Goal: Task Accomplishment & Management: Use online tool/utility

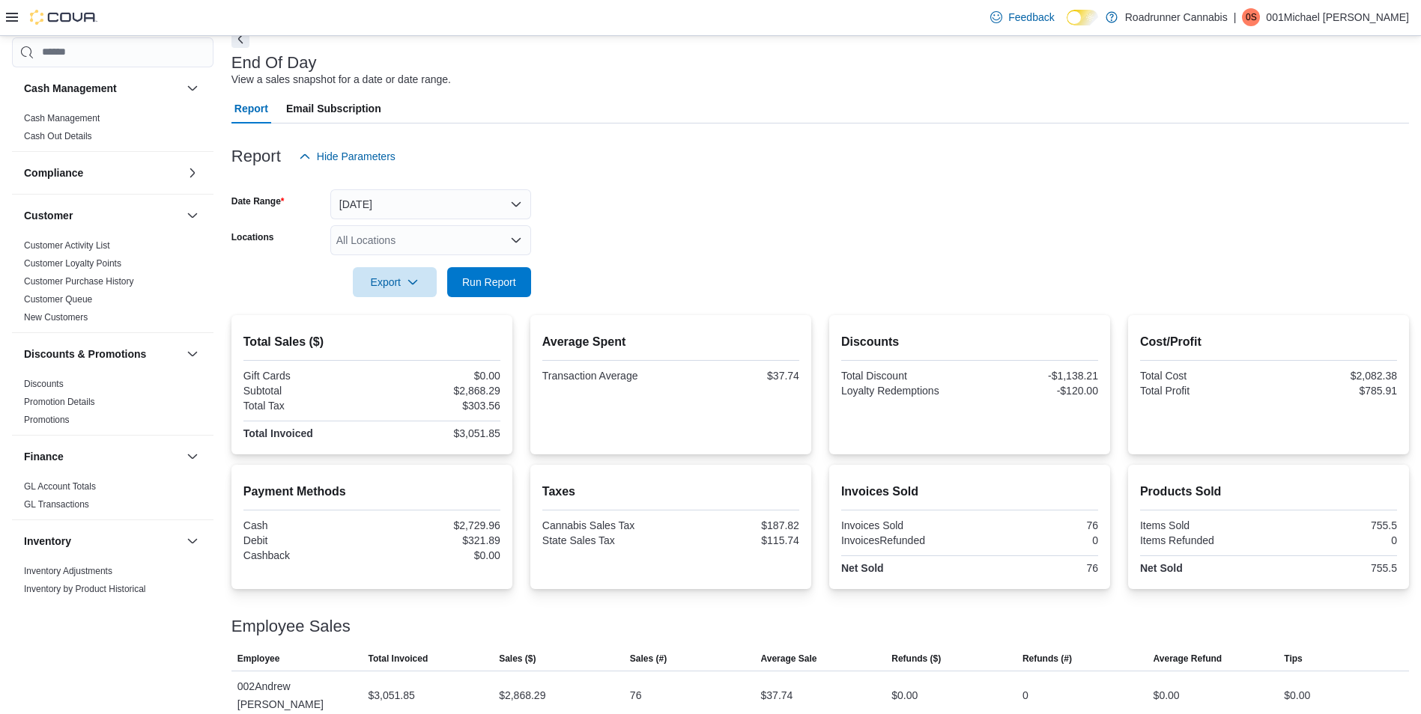
scroll to position [674, 0]
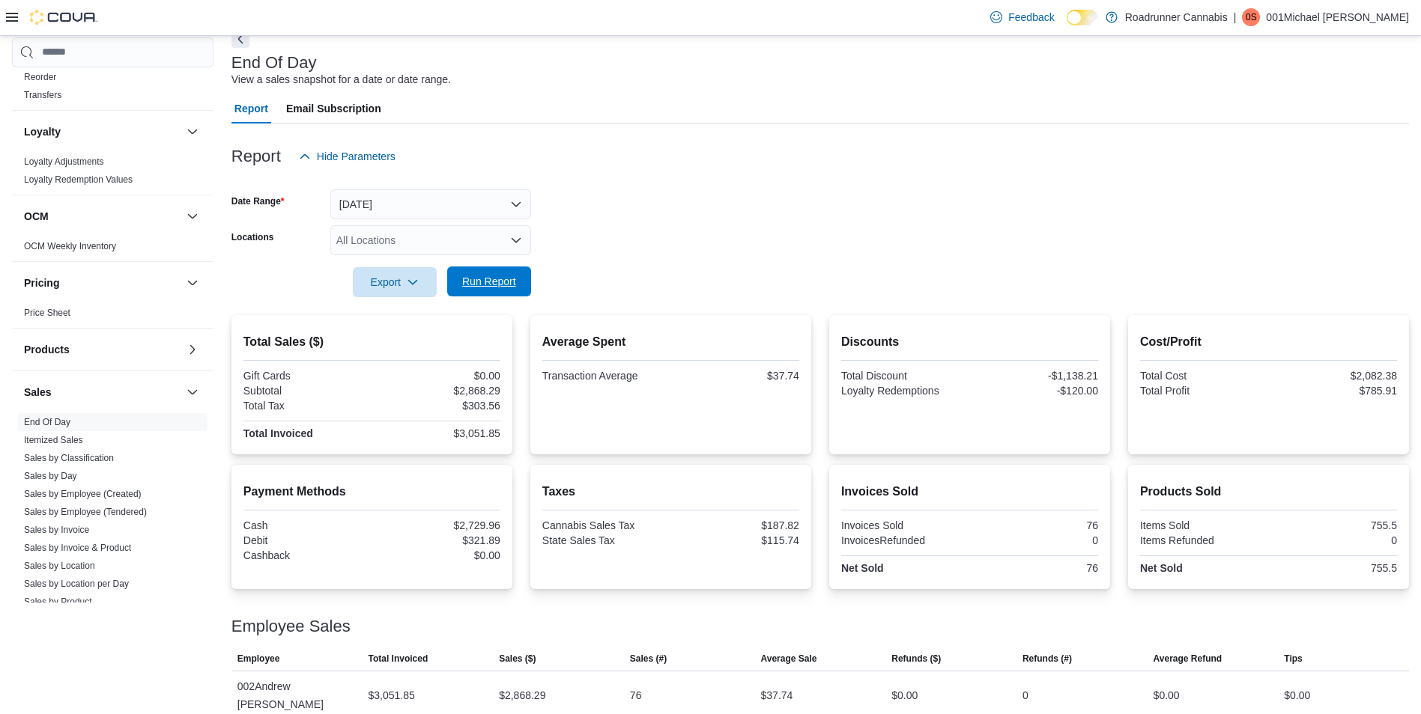
click at [486, 273] on span "Run Report" at bounding box center [489, 282] width 66 height 30
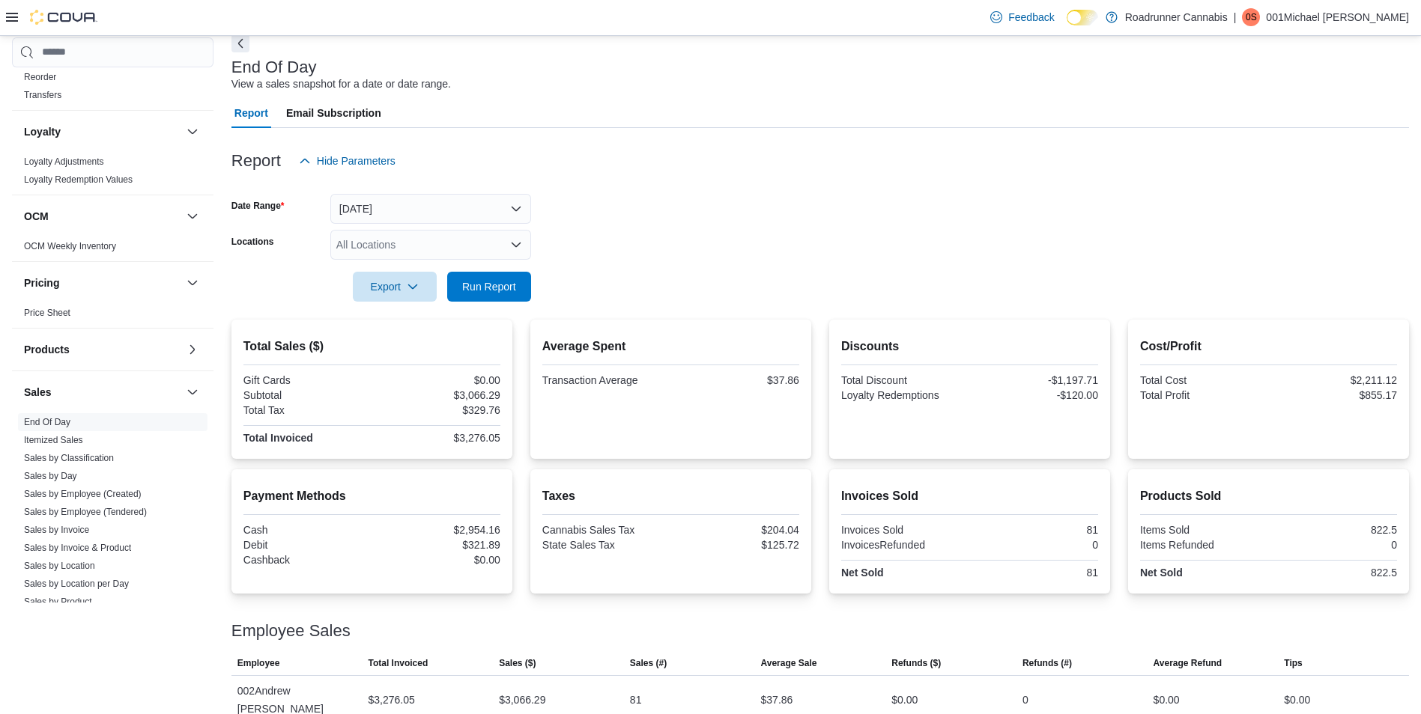
scroll to position [79, 0]
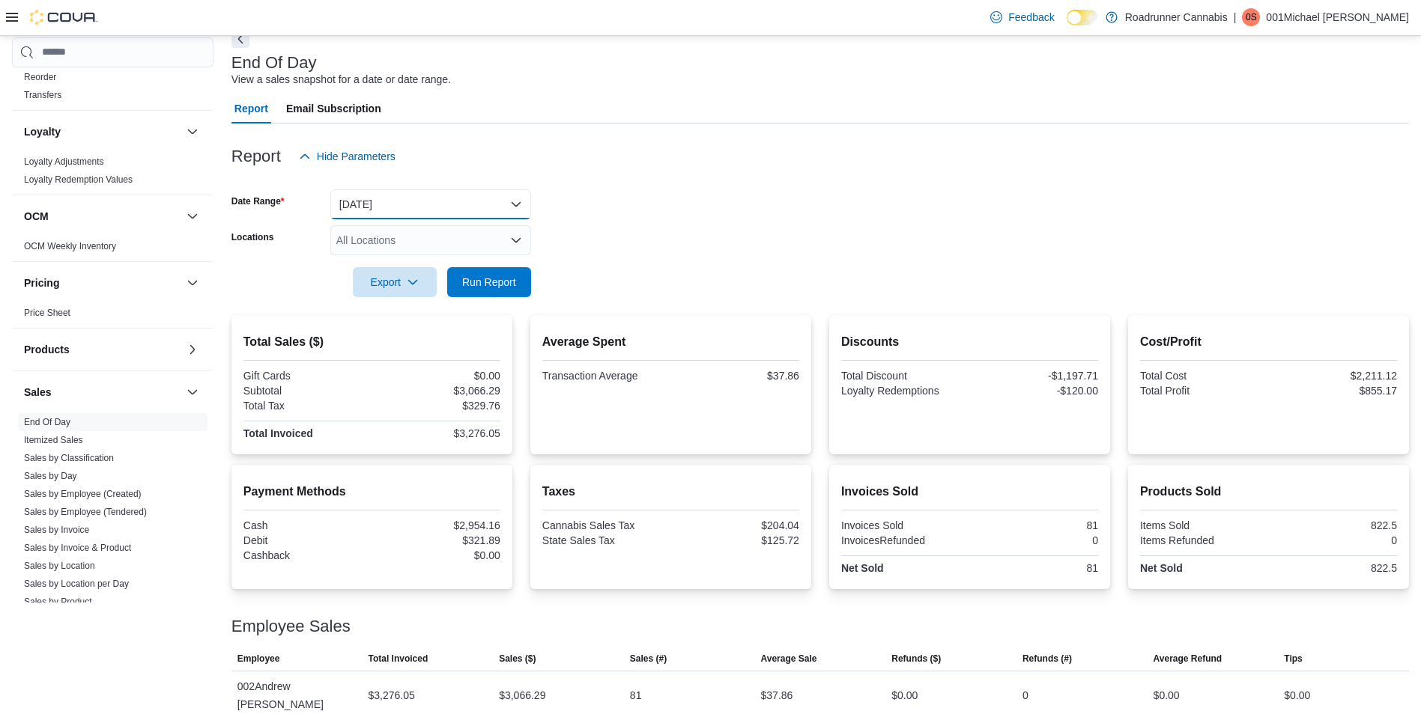
click at [383, 207] on button "[DATE]" at bounding box center [430, 204] width 201 height 30
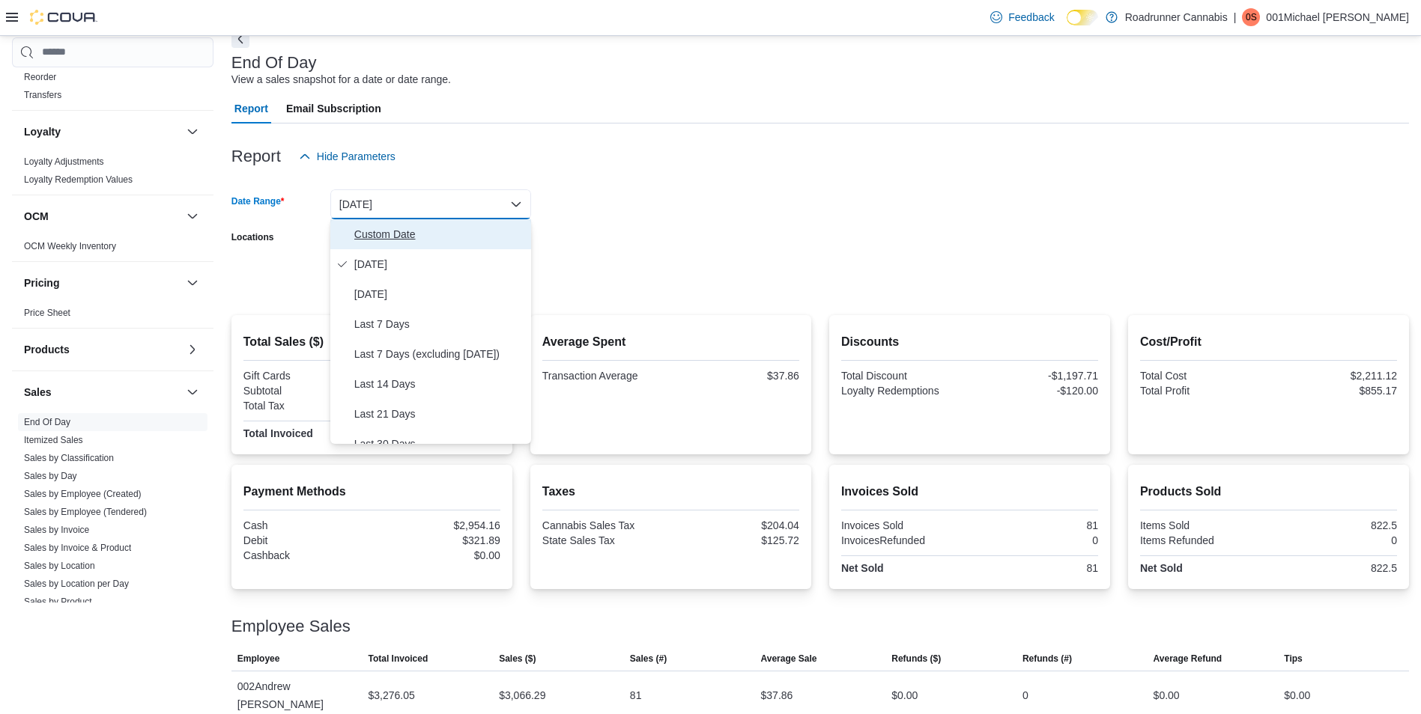
click at [368, 234] on span "Custom Date" at bounding box center [439, 234] width 171 height 18
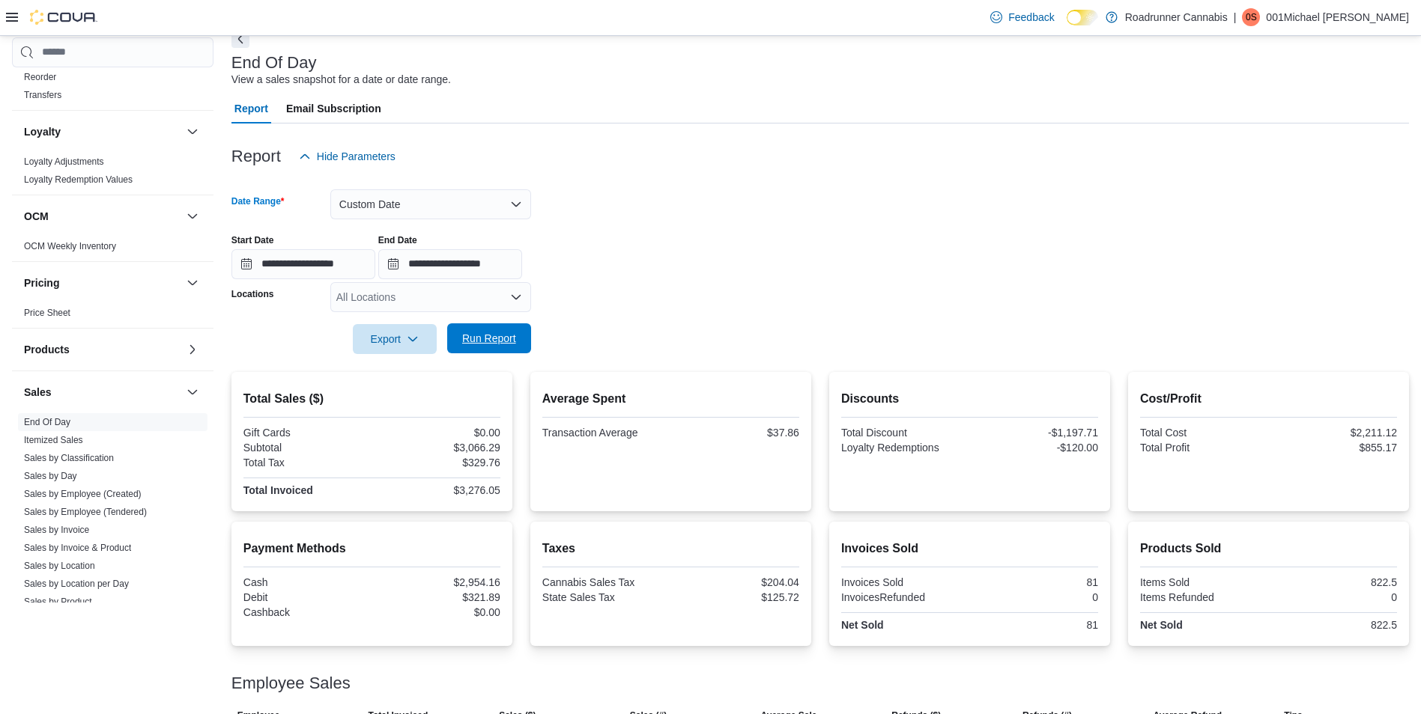
click at [481, 337] on span "Run Report" at bounding box center [489, 338] width 54 height 15
click at [368, 204] on button "Custom Date" at bounding box center [430, 204] width 201 height 30
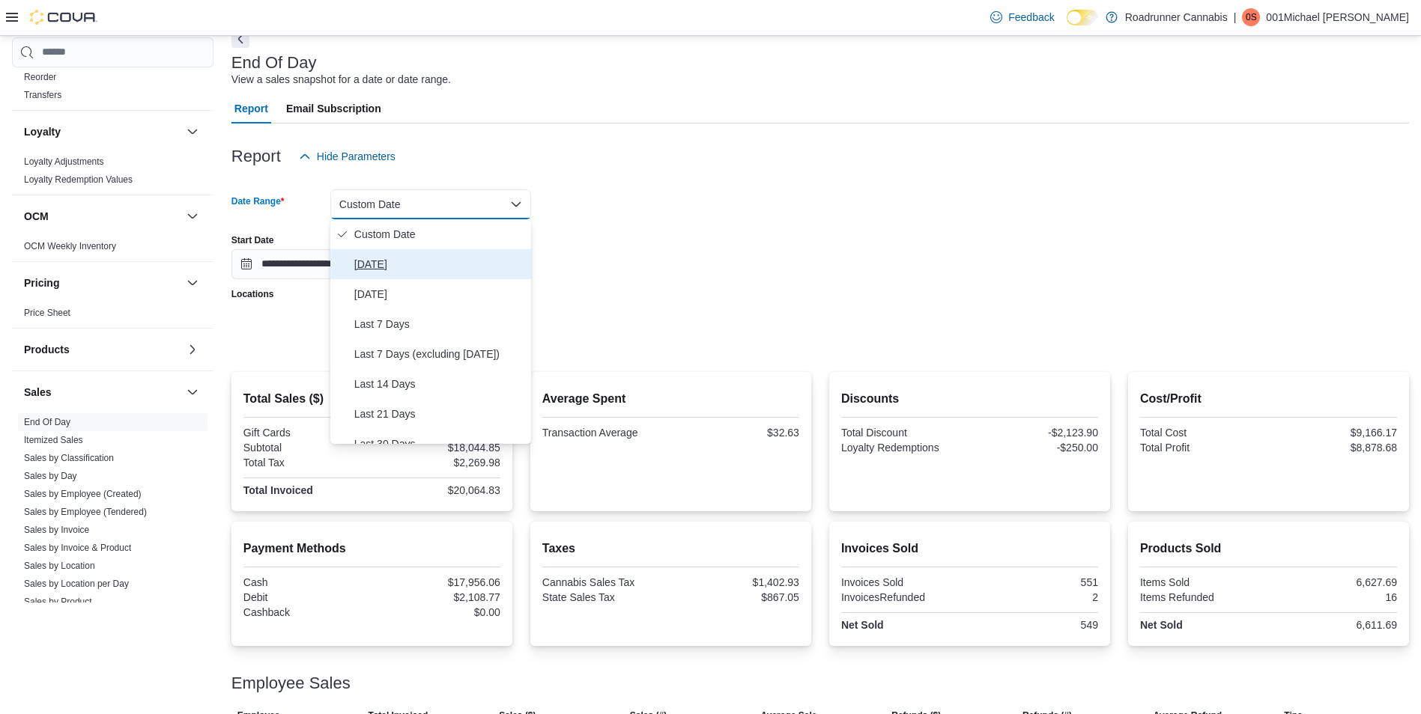
click at [374, 263] on span "[DATE]" at bounding box center [439, 264] width 171 height 18
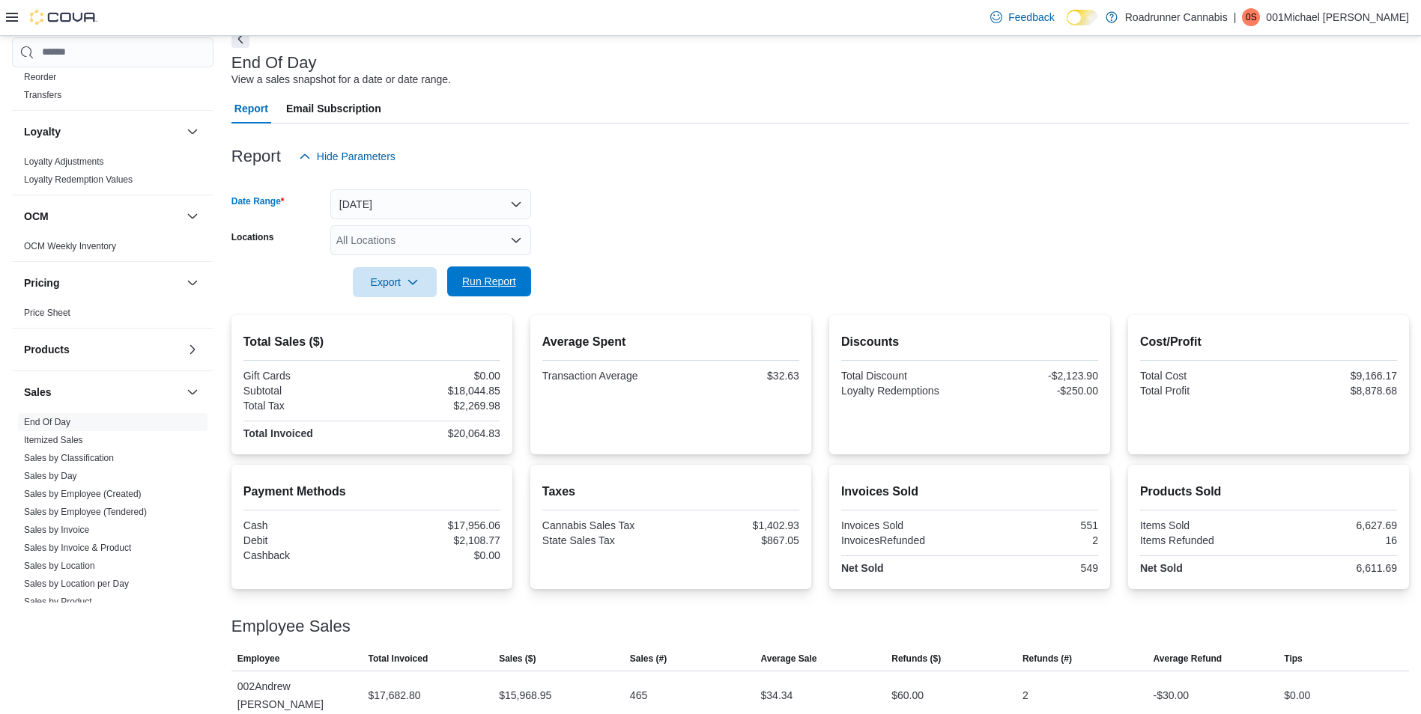
click at [512, 279] on span "Run Report" at bounding box center [489, 281] width 54 height 15
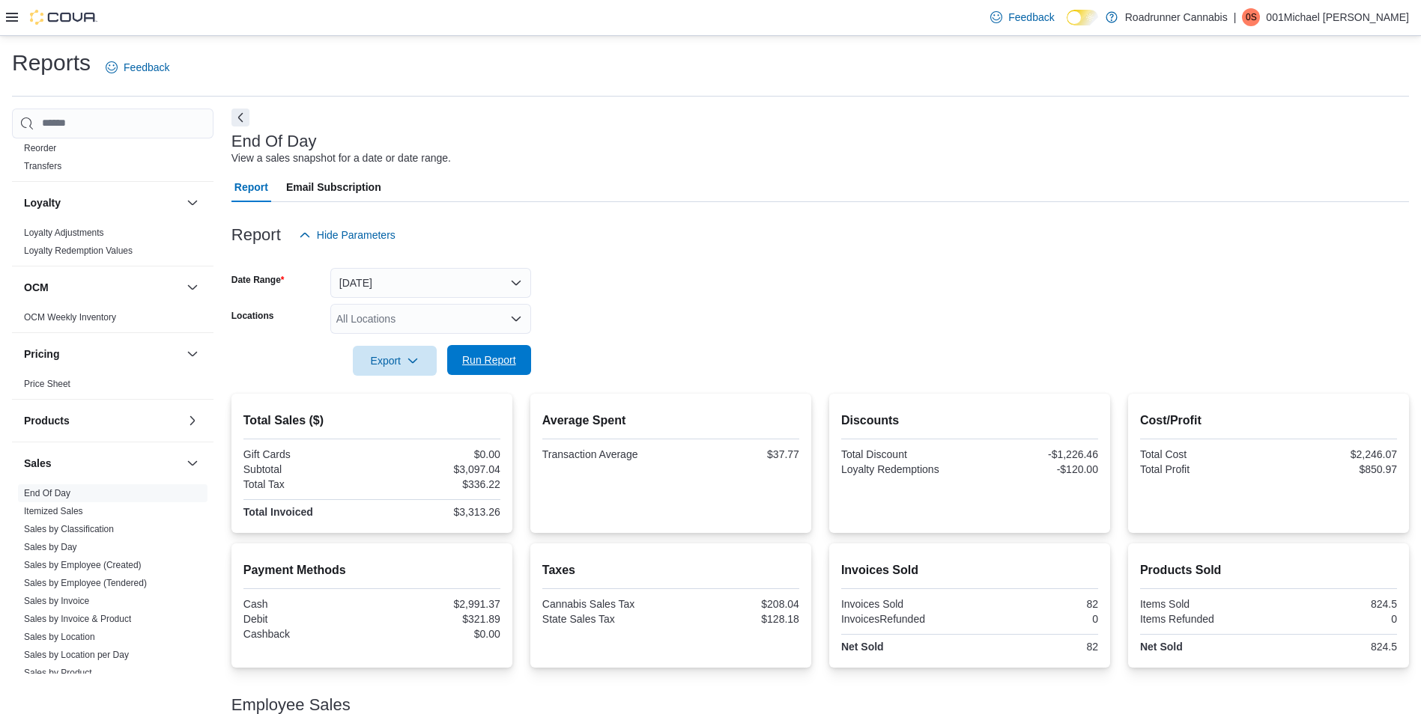
click at [473, 355] on span "Run Report" at bounding box center [489, 360] width 54 height 15
